Goal: Task Accomplishment & Management: Manage account settings

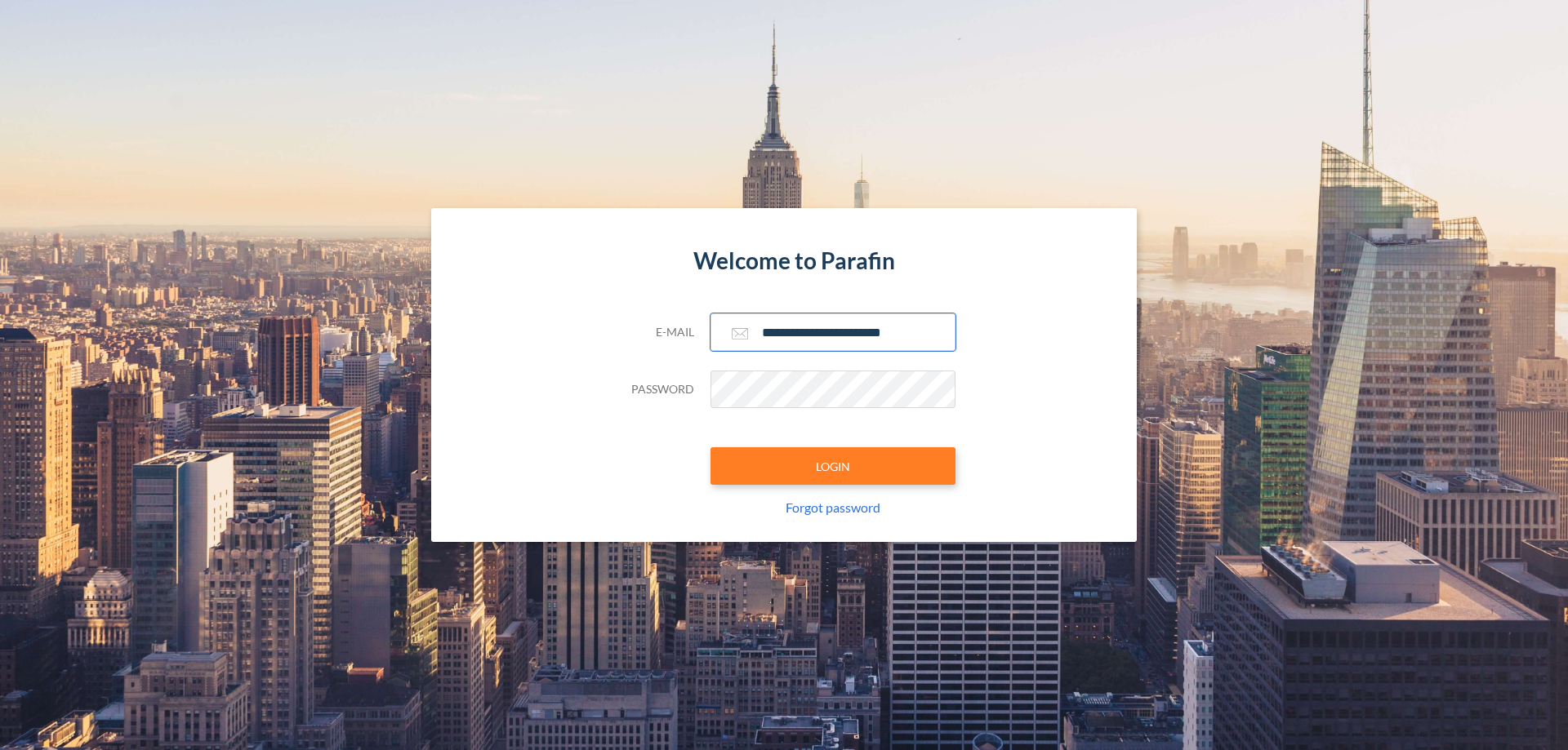
type input "**********"
click at [833, 466] on button "LOGIN" at bounding box center [833, 466] width 245 height 38
